Goal: Book appointment/travel/reservation

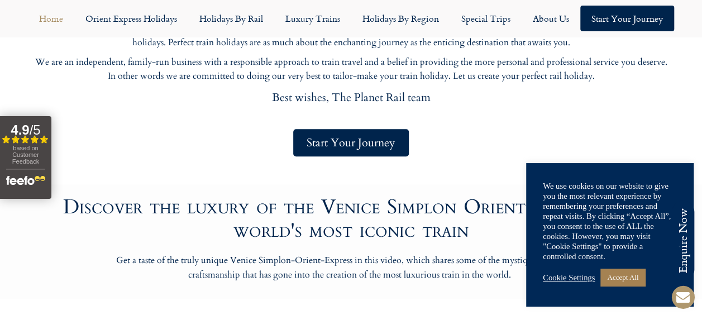
scroll to position [558, 0]
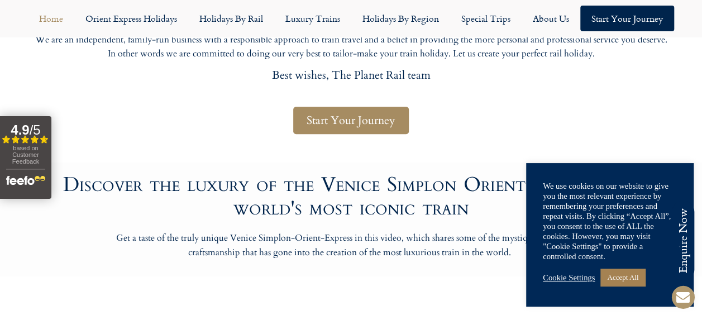
click at [352, 119] on span "Start Your Journey" at bounding box center [350, 120] width 89 height 14
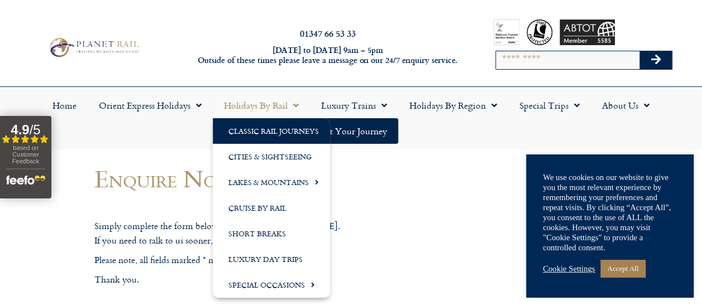
click at [251, 128] on link "Classic Rail Journeys" at bounding box center [271, 131] width 117 height 26
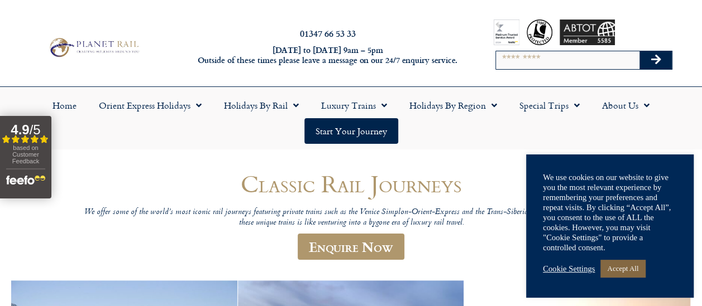
click at [633, 268] on link "Accept All" at bounding box center [622, 268] width 45 height 17
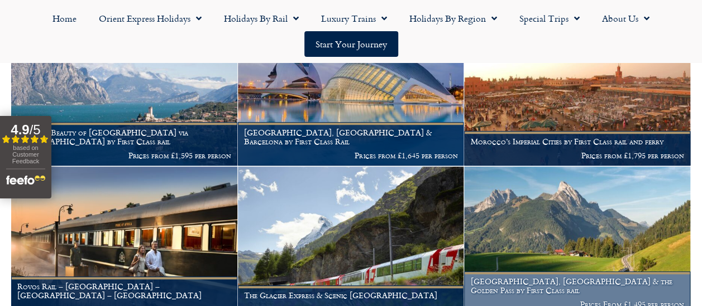
scroll to position [279, 0]
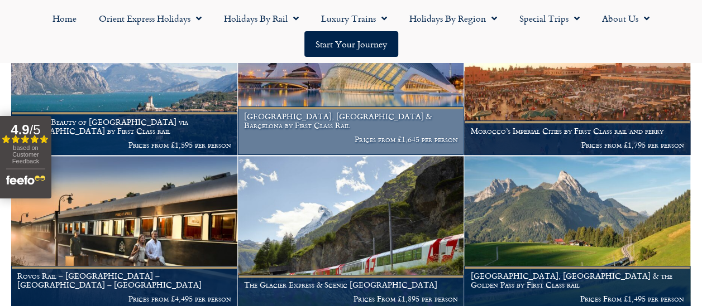
click at [304, 130] on h1 "[GEOGRAPHIC_DATA], [GEOGRAPHIC_DATA] & Barcelona by First Class Rail" at bounding box center [351, 121] width 214 height 18
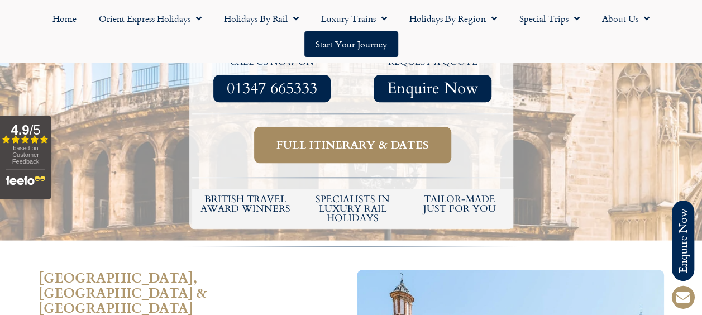
scroll to position [447, 0]
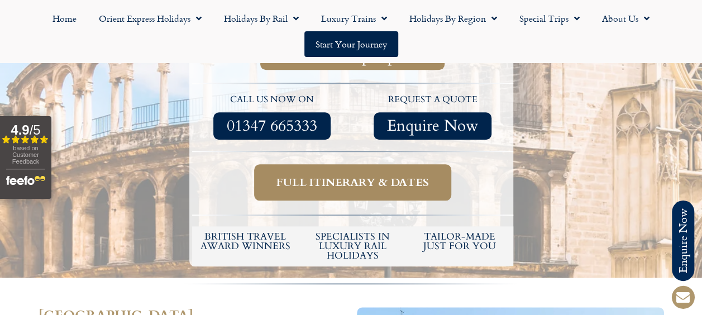
click at [380, 164] on link "Full itinerary & dates" at bounding box center [352, 182] width 197 height 36
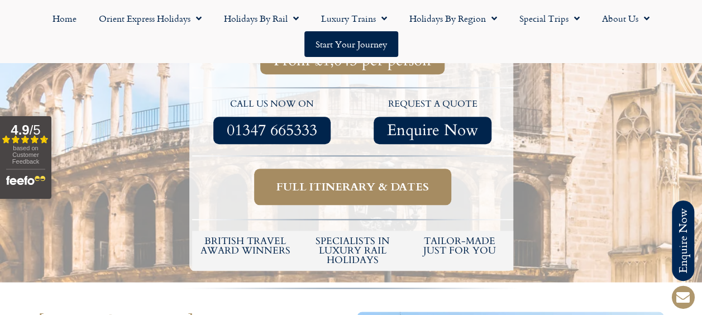
scroll to position [447, 0]
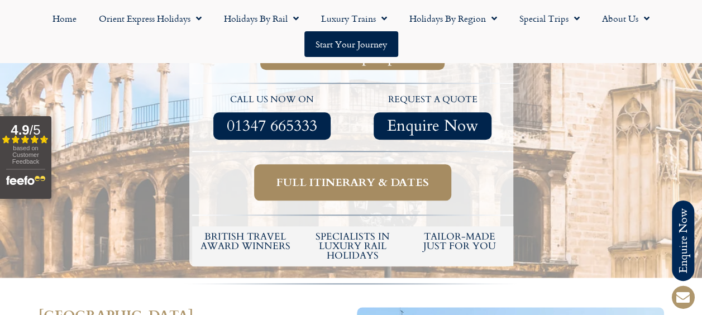
click at [372, 175] on span "Full itinerary & dates" at bounding box center [352, 182] width 152 height 14
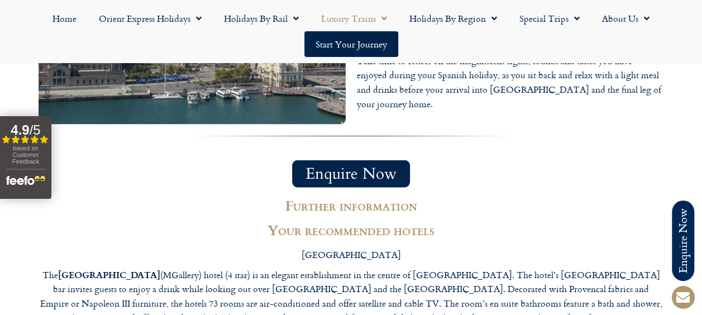
scroll to position [3182, 0]
